Goal: Task Accomplishment & Management: Complete application form

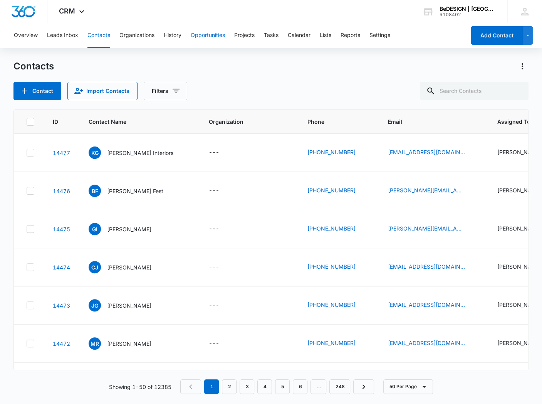
click at [198, 35] on button "Opportunities" at bounding box center [208, 35] width 34 height 25
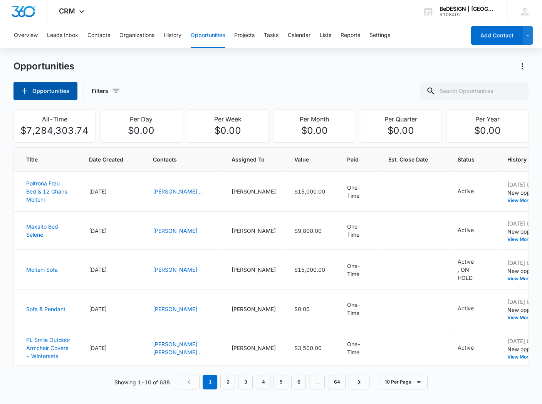
click at [60, 88] on button "Opportunities" at bounding box center [45, 91] width 64 height 19
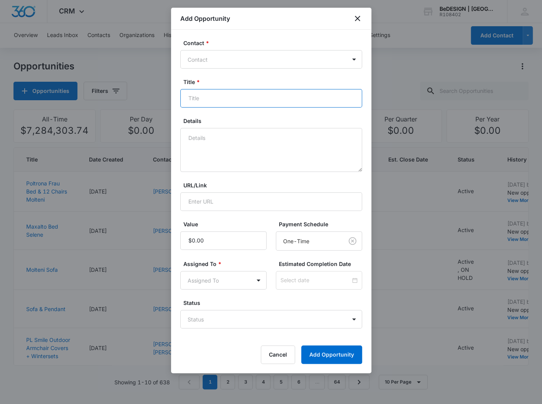
click at [197, 99] on input "Title *" at bounding box center [271, 98] width 182 height 19
click at [205, 58] on div at bounding box center [267, 60] width 158 height 10
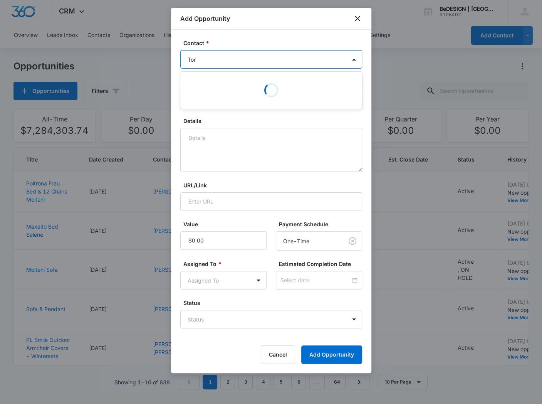
type input "Tori"
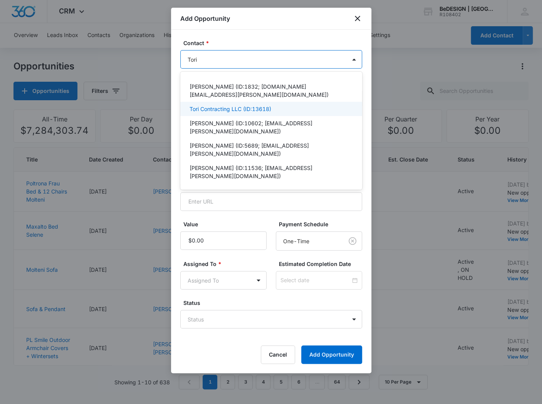
click at [213, 105] on p "Tori Contracting LLC (ID:13618)" at bounding box center [231, 109] width 82 height 8
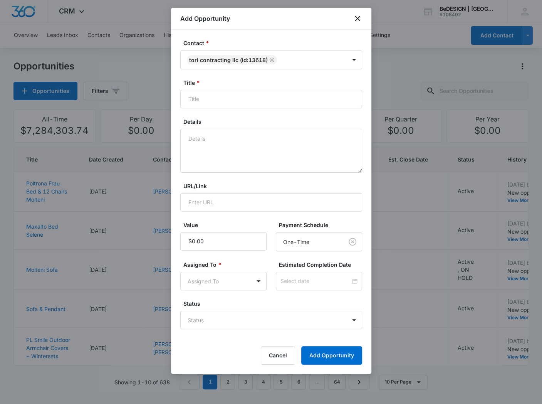
click at [303, 37] on div "Contact * Tori Contracting LLC (ID:13618) Title * Details URL/Link Value Paymen…" at bounding box center [271, 202] width 200 height 344
click at [219, 101] on input "Title *" at bounding box center [271, 99] width 182 height 19
type input "Winchill Exterior"
click at [205, 241] on input "Value" at bounding box center [223, 241] width 86 height 19
type input "$23,000.00"
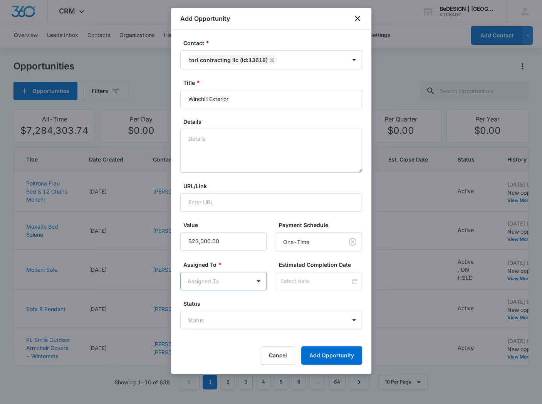
click at [214, 283] on body "CRM Apps Reputation Websites Forms CRM Email Social Payments POS Content Ads In…" at bounding box center [271, 202] width 542 height 404
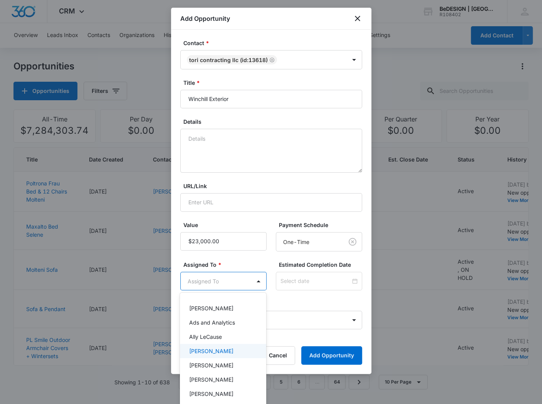
scroll to position [14, 0]
click at [209, 379] on p "[PERSON_NAME]" at bounding box center [211, 379] width 44 height 8
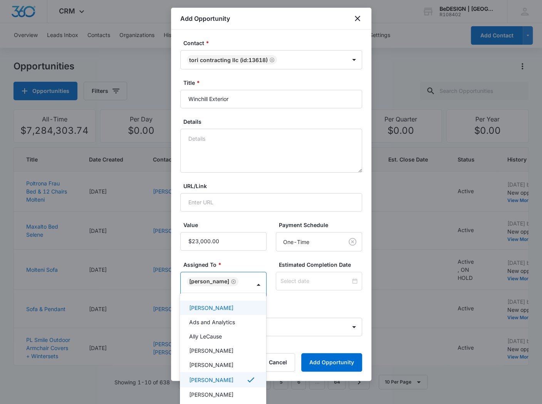
click at [237, 261] on div at bounding box center [271, 202] width 542 height 404
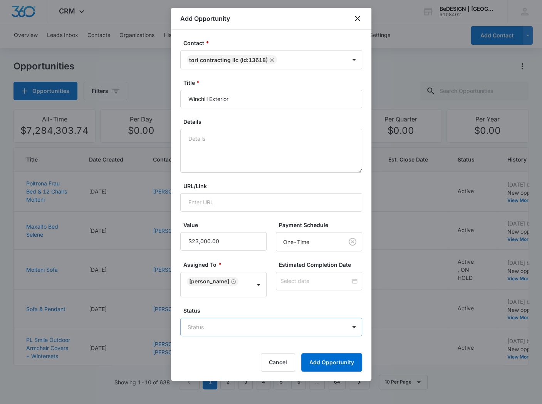
click at [347, 319] on body "CRM Apps Reputation Websites Forms CRM Email Social Payments POS Content Ads In…" at bounding box center [271, 202] width 542 height 404
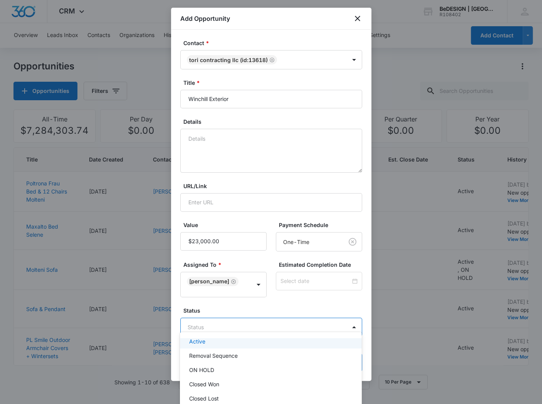
scroll to position [0, 0]
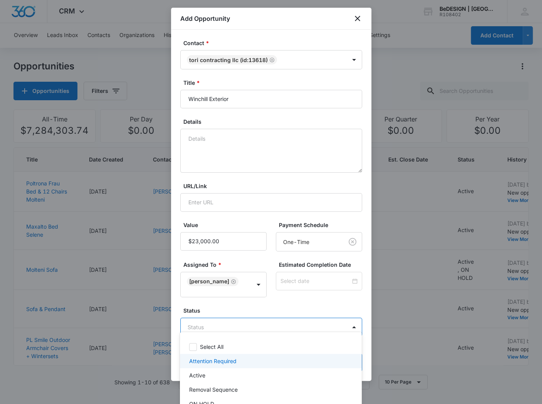
click at [200, 363] on p "Attention Required" at bounding box center [212, 361] width 47 height 8
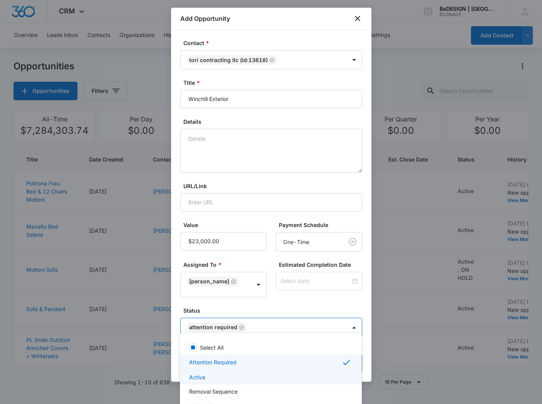
click at [199, 374] on p "Active" at bounding box center [197, 377] width 16 height 8
click at [207, 362] on p "Attention Required" at bounding box center [212, 362] width 47 height 8
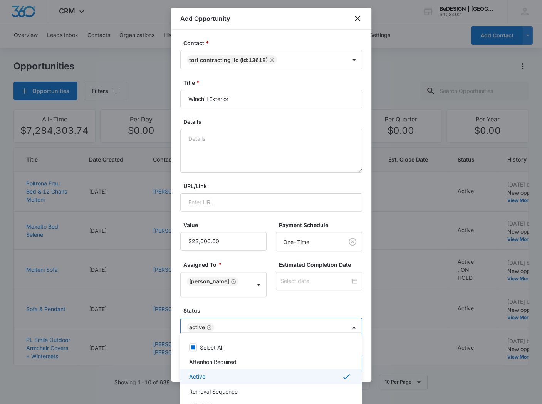
click at [202, 371] on div "Active" at bounding box center [271, 376] width 182 height 15
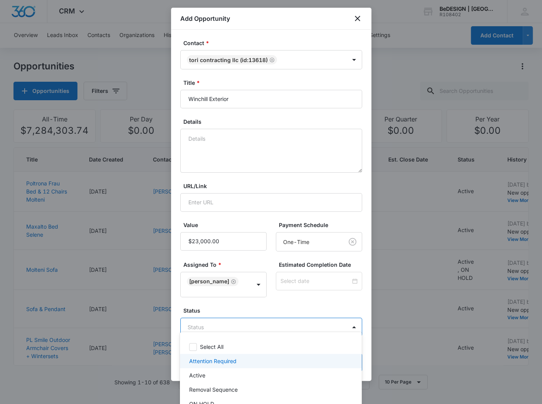
click at [205, 358] on p "Attention Required" at bounding box center [212, 361] width 47 height 8
click at [221, 358] on div "Attention Required" at bounding box center [270, 362] width 162 height 9
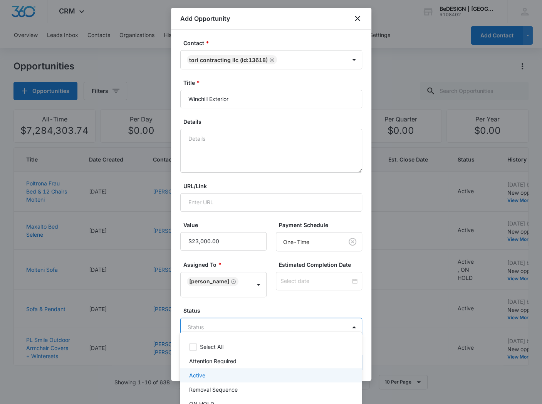
click at [198, 375] on p "Active" at bounding box center [197, 375] width 16 height 8
click at [259, 300] on div at bounding box center [271, 202] width 542 height 404
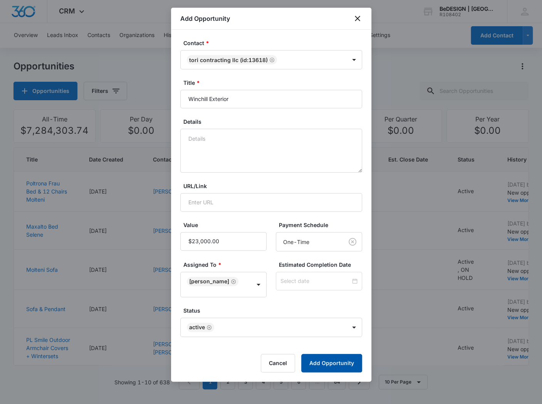
click at [328, 357] on button "Add Opportunity" at bounding box center [331, 363] width 61 height 19
